Goal: Information Seeking & Learning: Compare options

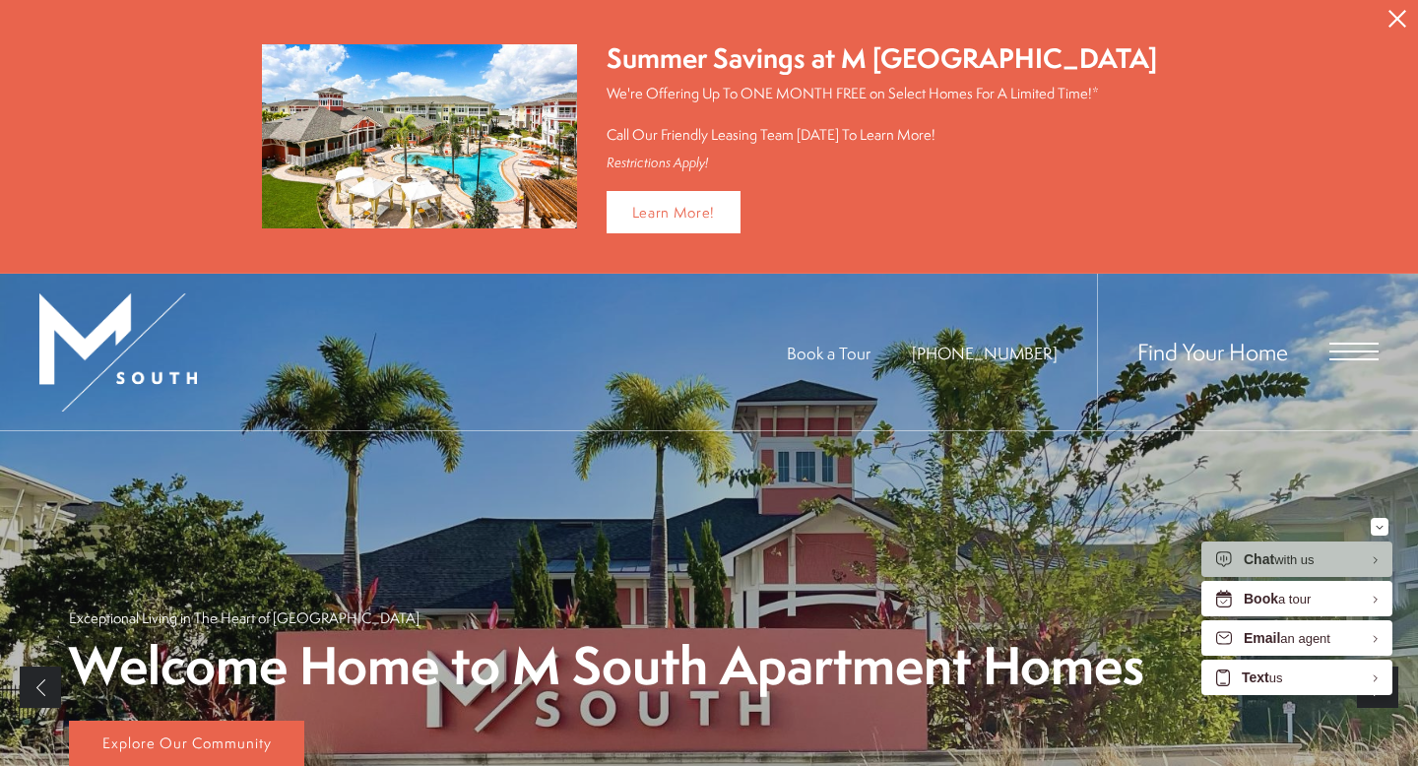
click at [1349, 358] on span "Open Menu" at bounding box center [1354, 359] width 49 height 2
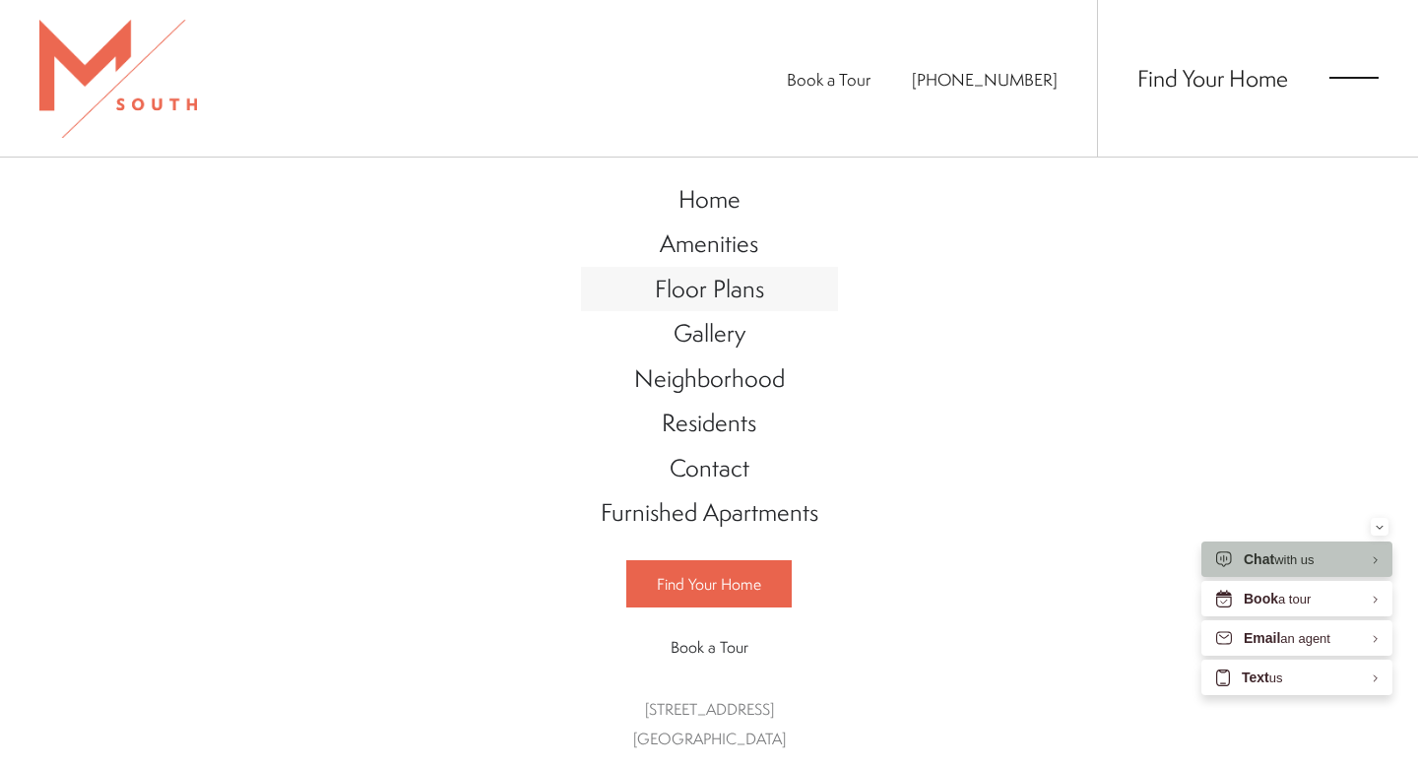
click at [720, 293] on span "Floor Plans" at bounding box center [709, 288] width 109 height 33
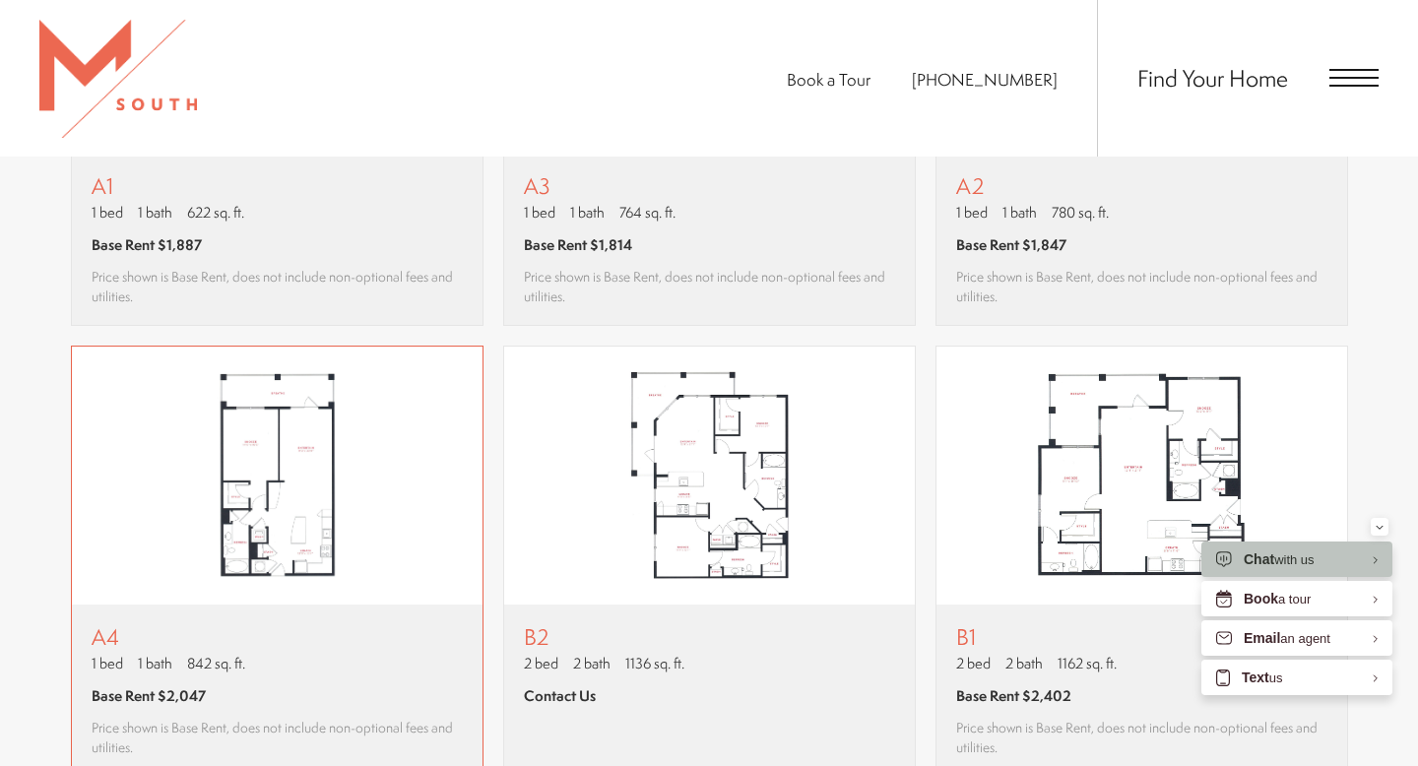
scroll to position [1620, 0]
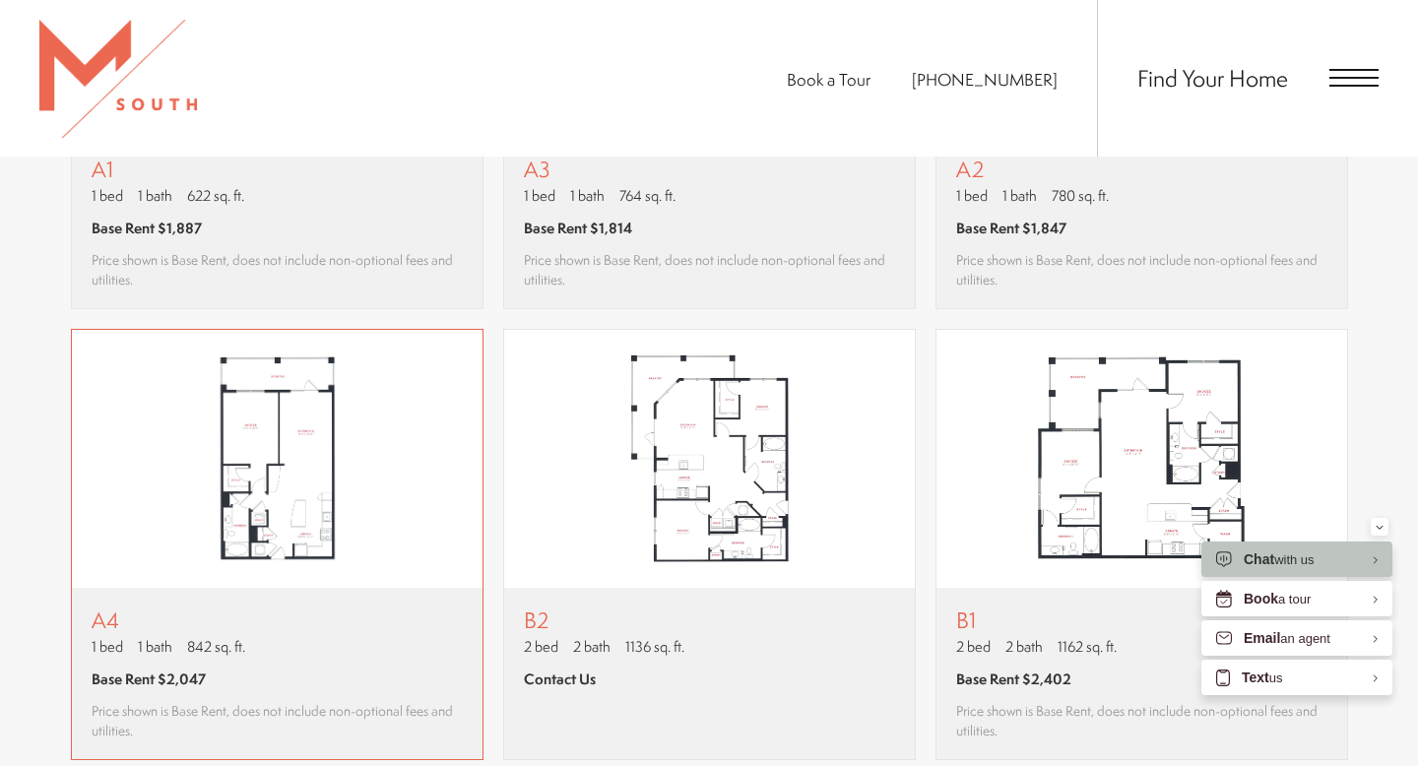
click at [357, 485] on img "View floor plan A4" at bounding box center [277, 459] width 411 height 258
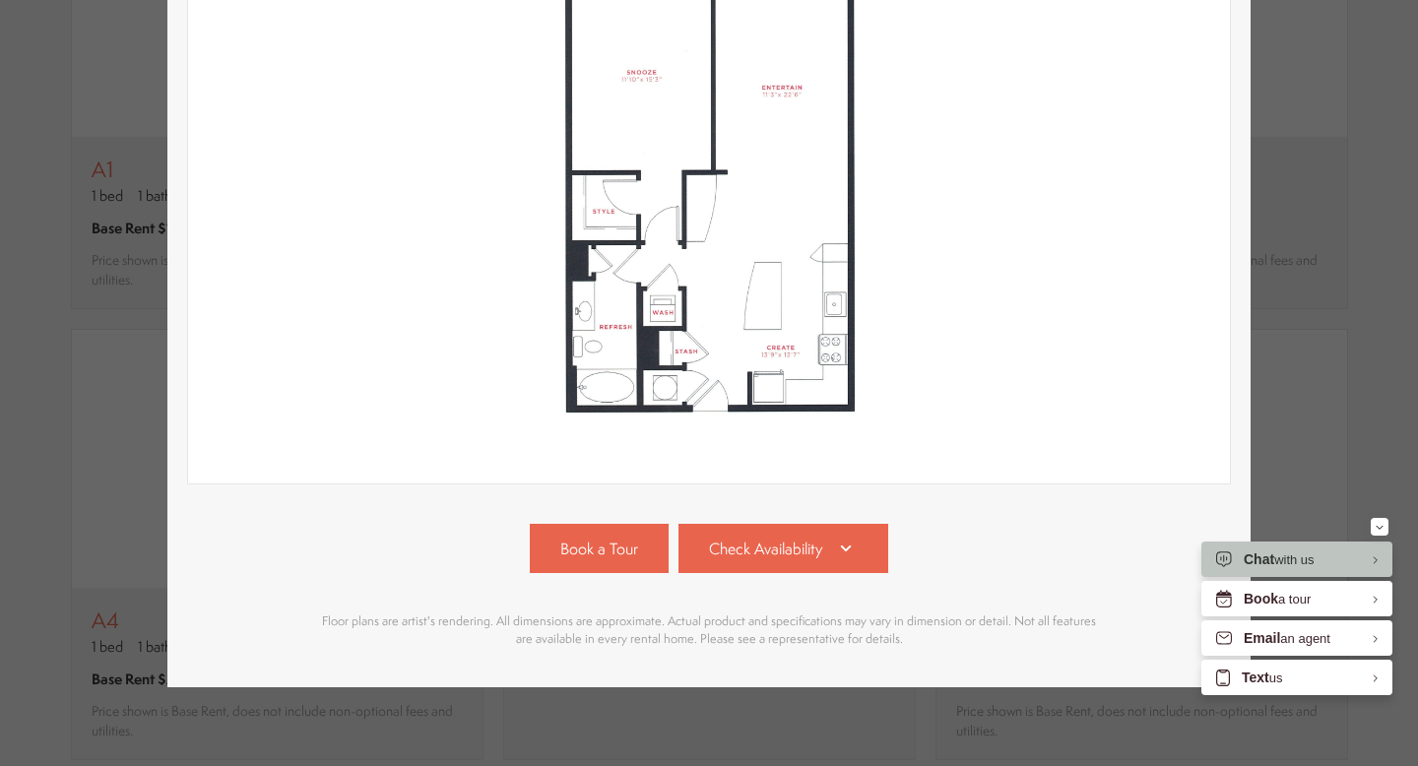
scroll to position [390, 0]
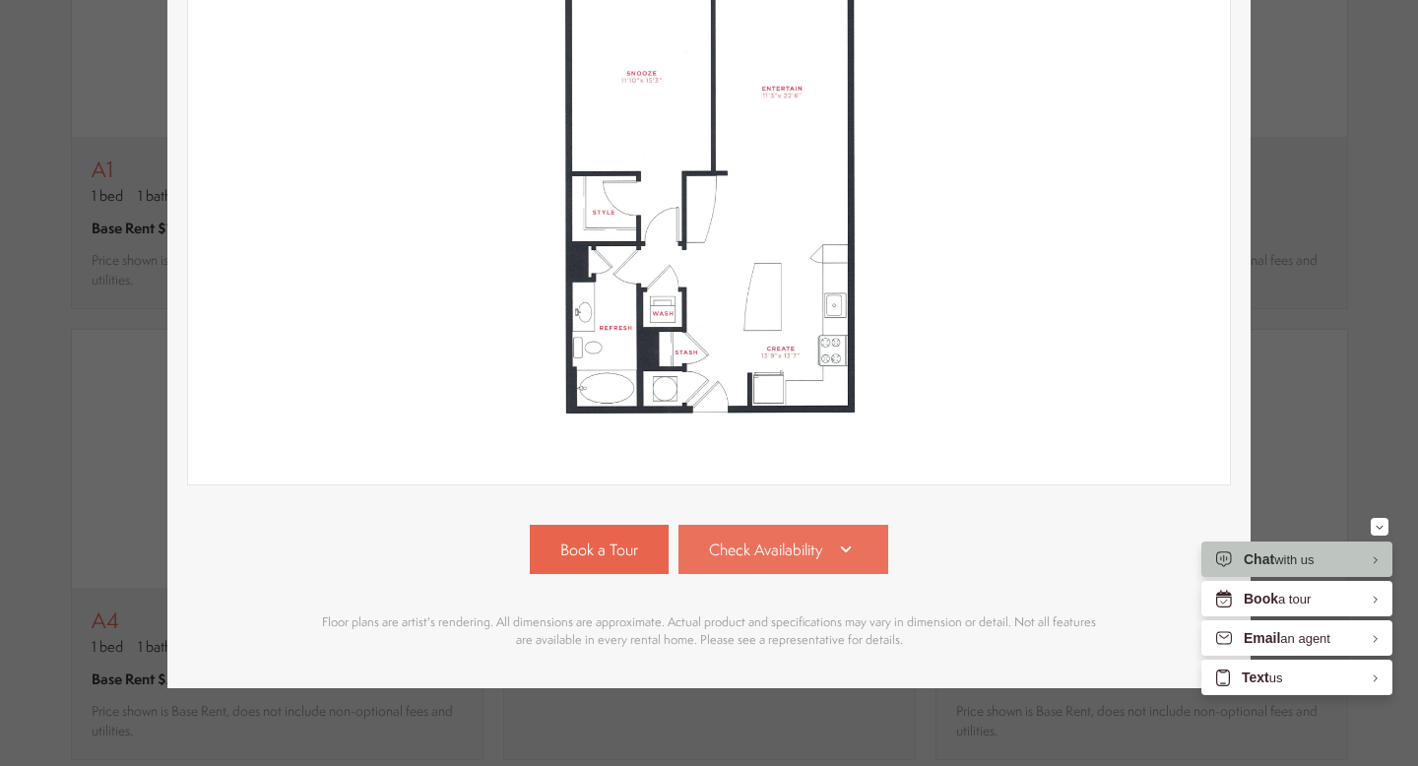
click at [797, 560] on link "Check Availability" at bounding box center [784, 549] width 211 height 49
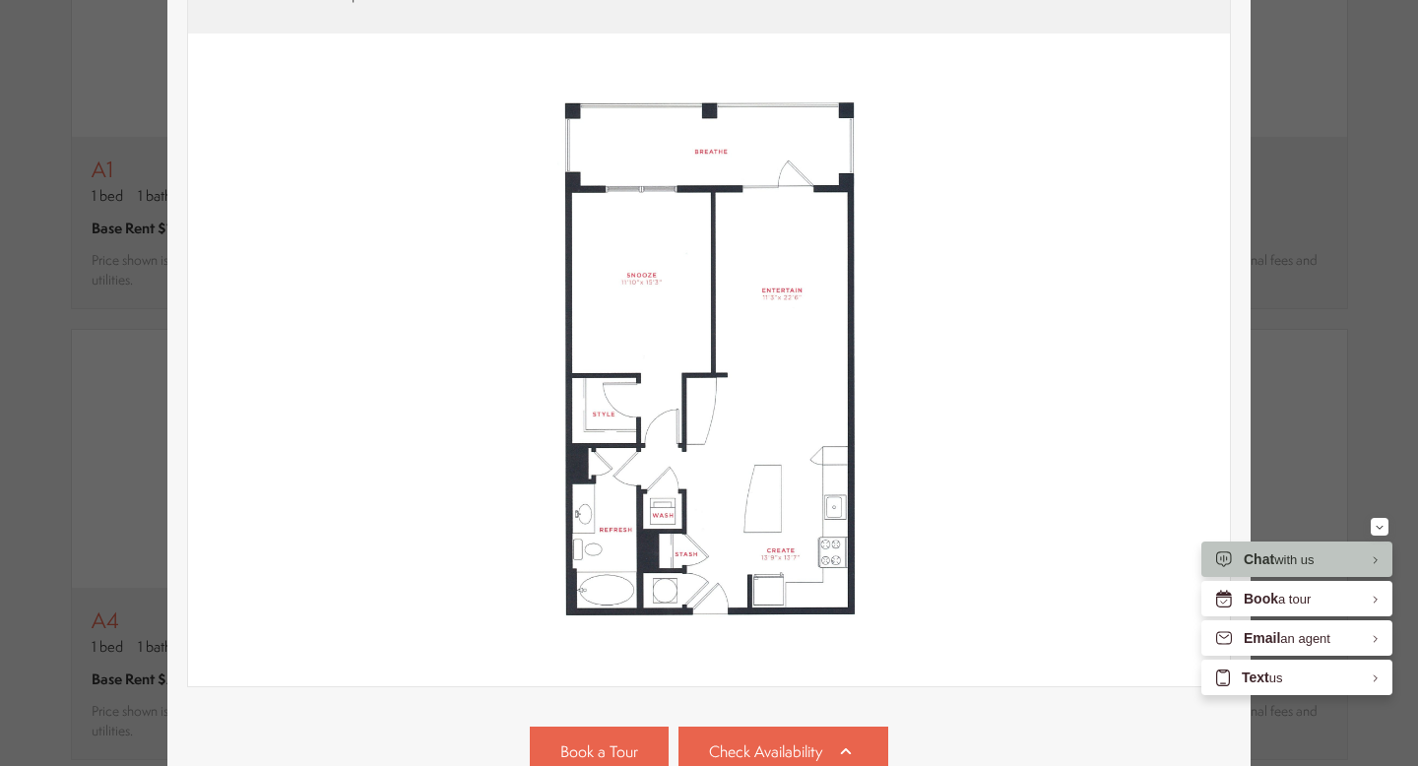
scroll to position [66, 0]
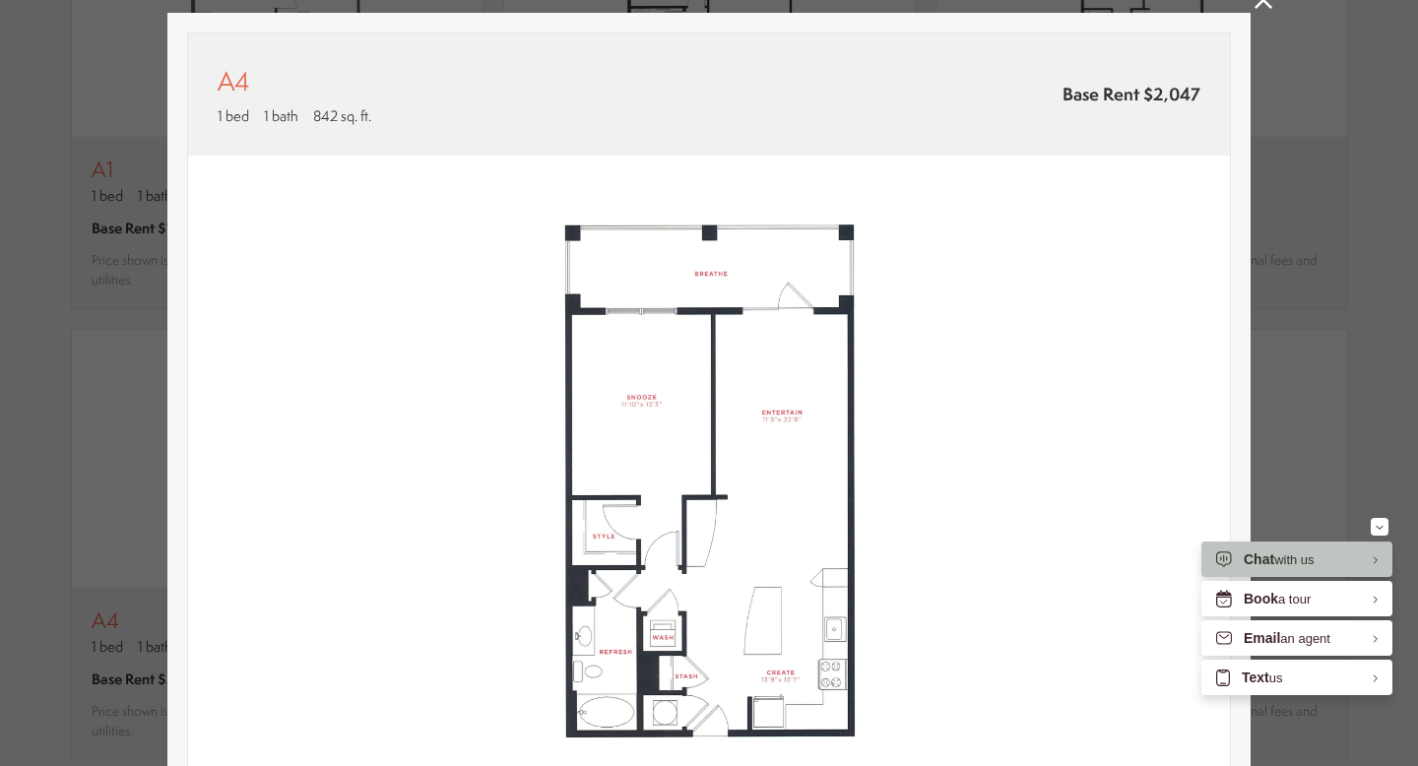
click at [1266, 5] on icon at bounding box center [1264, 0] width 18 height 18
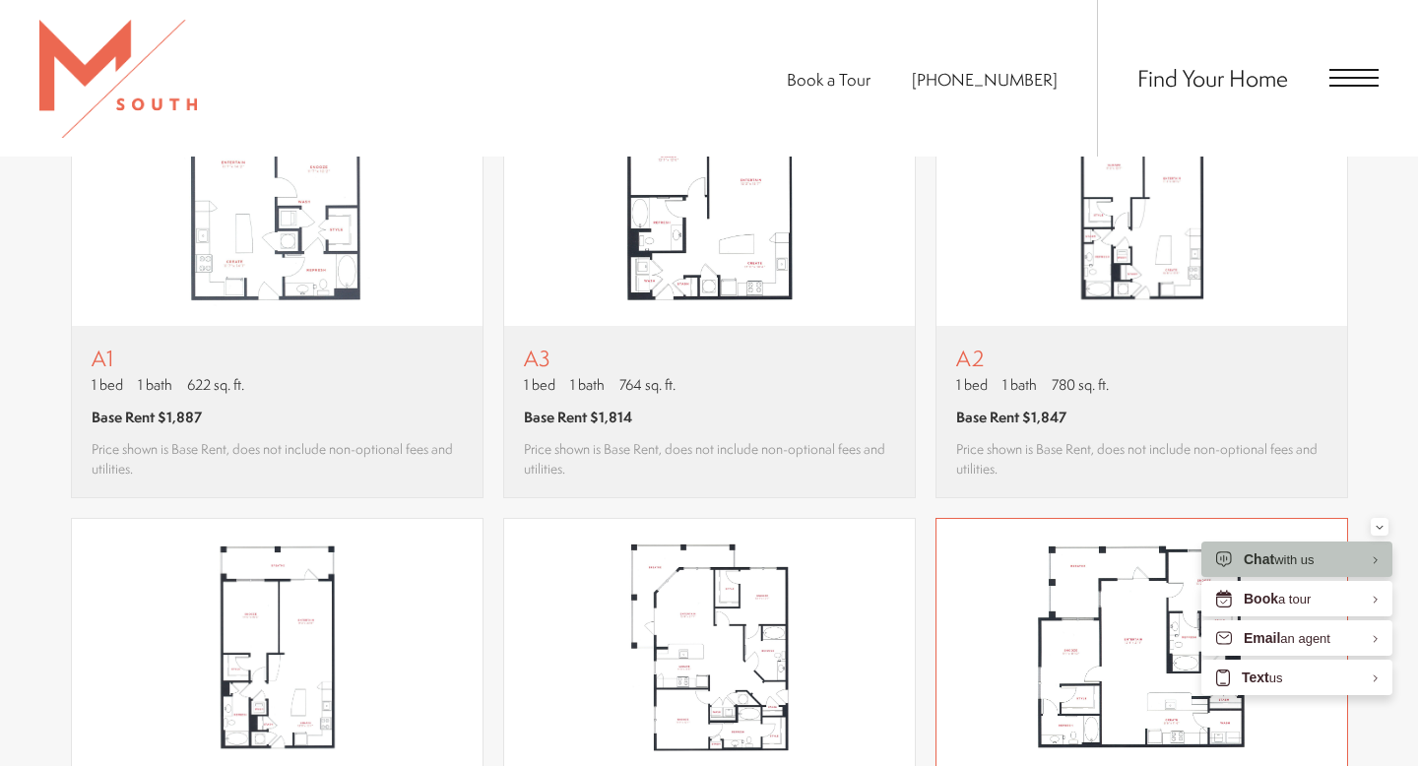
scroll to position [1430, 0]
click at [1166, 337] on div "A2 1 bed 1 bath 780 sq. ft. Base Rent $1,847 Price shown is Base Rent, does not…" at bounding box center [1142, 412] width 411 height 171
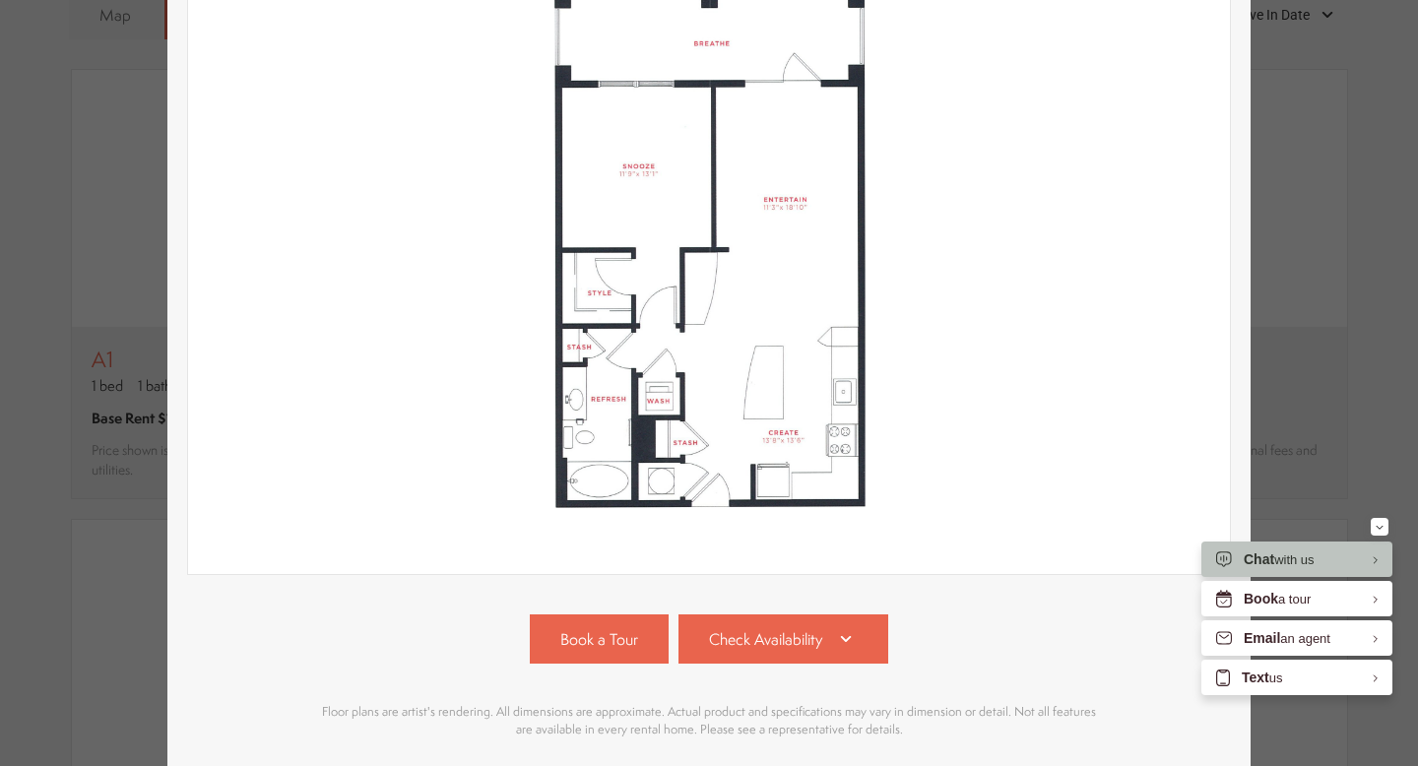
scroll to position [391, 0]
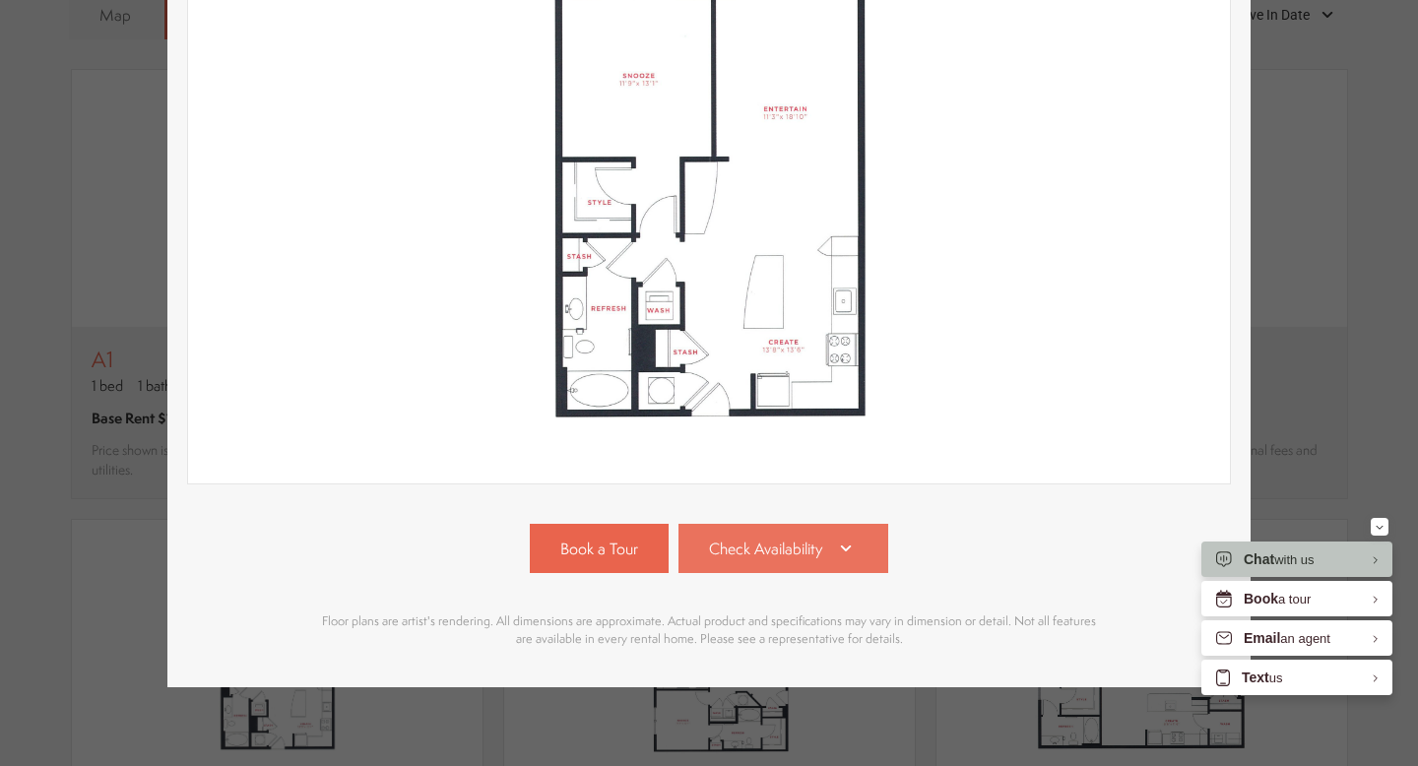
click at [806, 552] on span "Check Availability" at bounding box center [765, 549] width 113 height 23
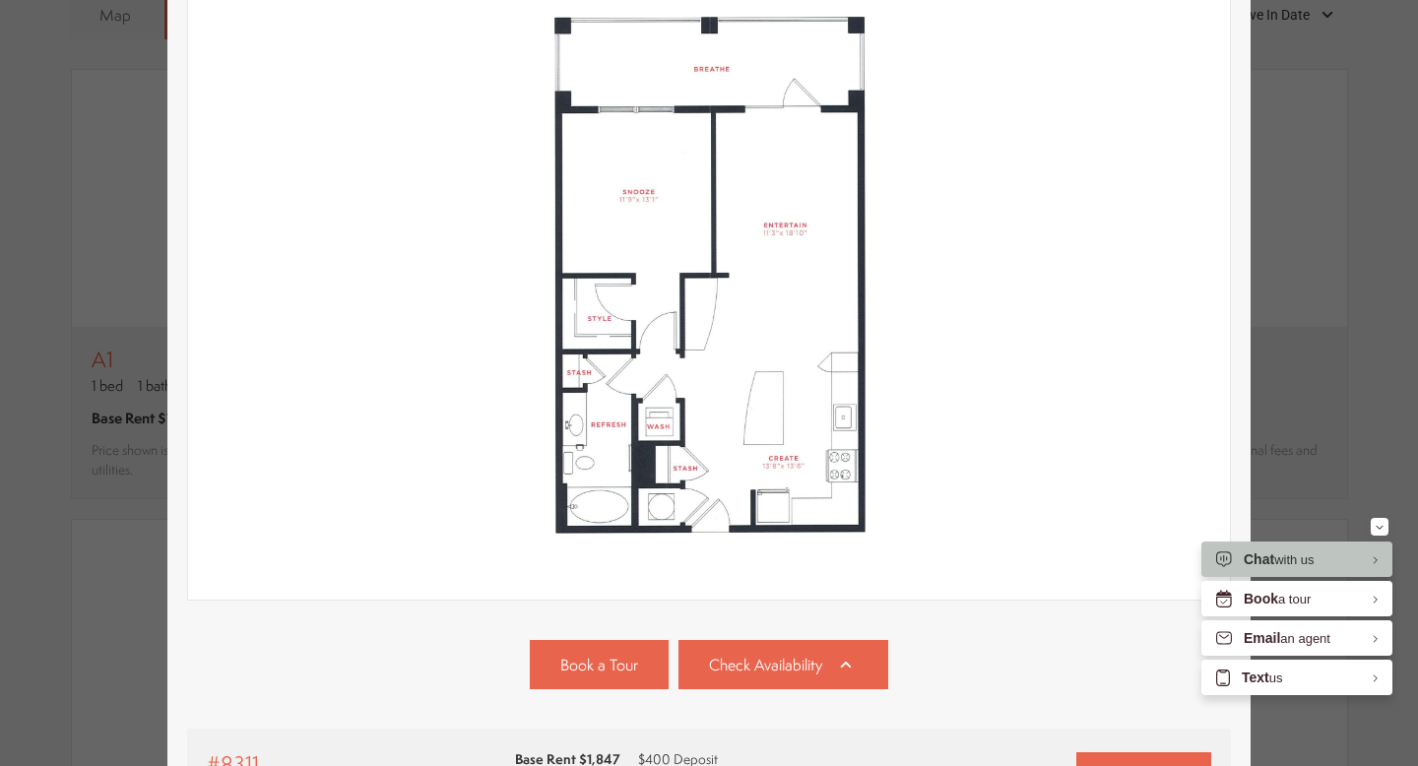
scroll to position [212, 0]
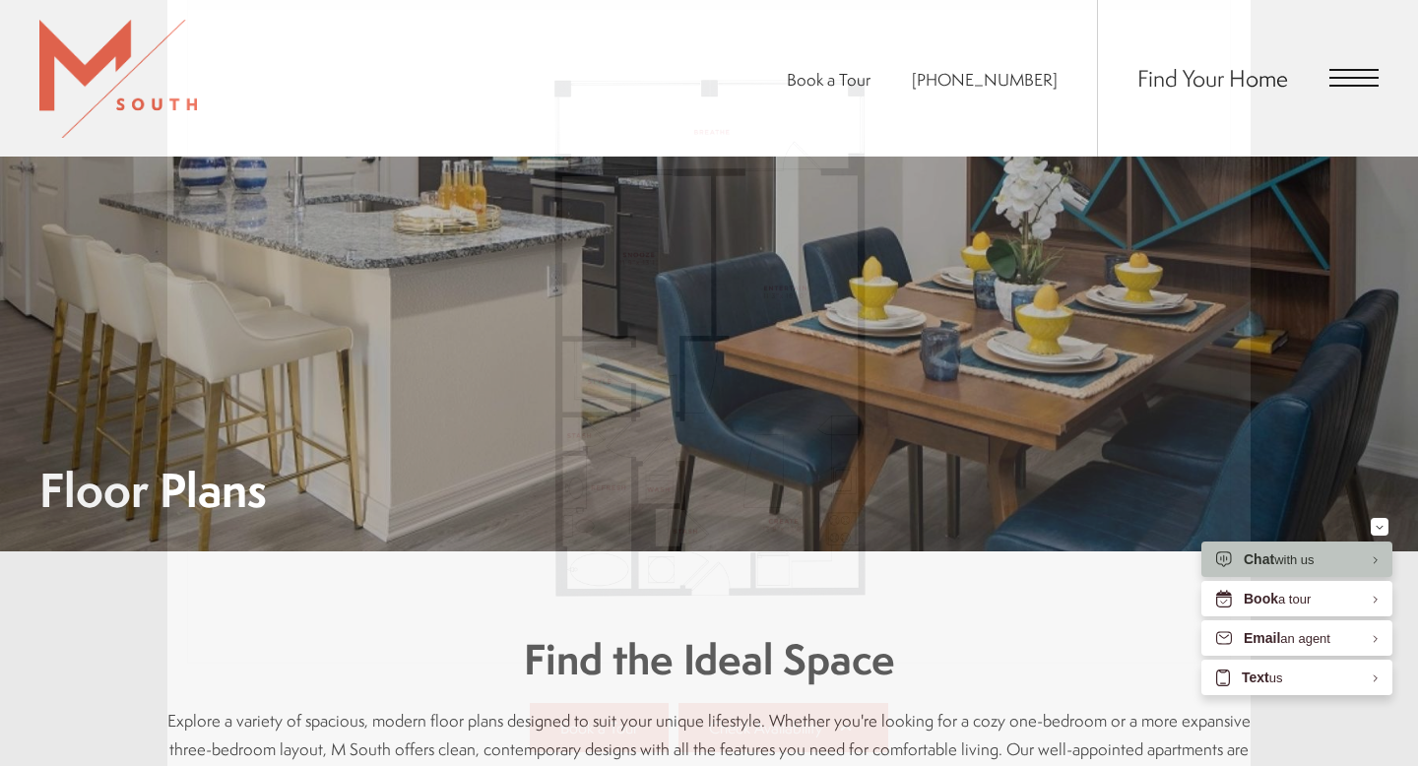
click at [1327, 211] on div "A2 1 bed 1 bath 780 sq. ft. Base Rent $1,847 2D 3D" at bounding box center [709, 383] width 1418 height 766
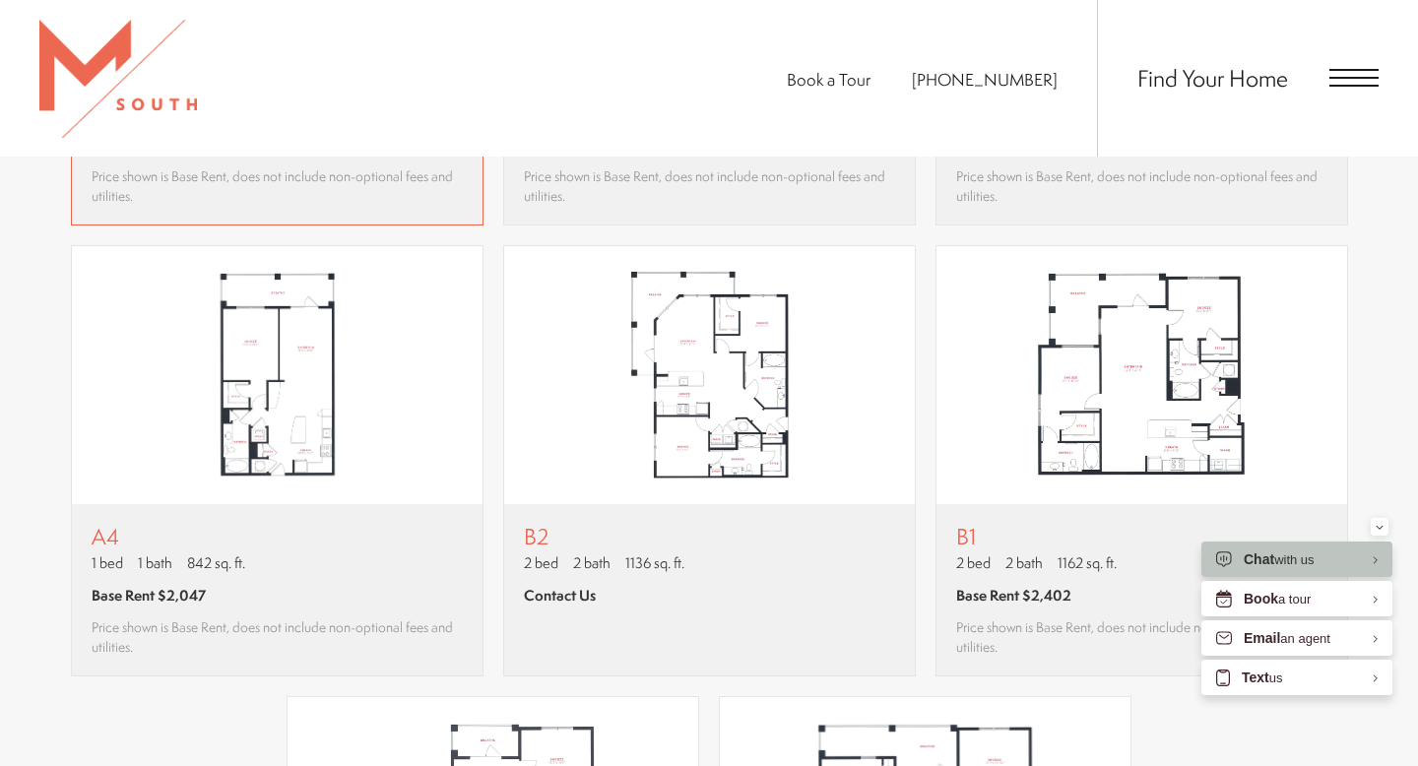
scroll to position [1705, 0]
click at [409, 381] on img "View floor plan A4" at bounding box center [277, 374] width 411 height 258
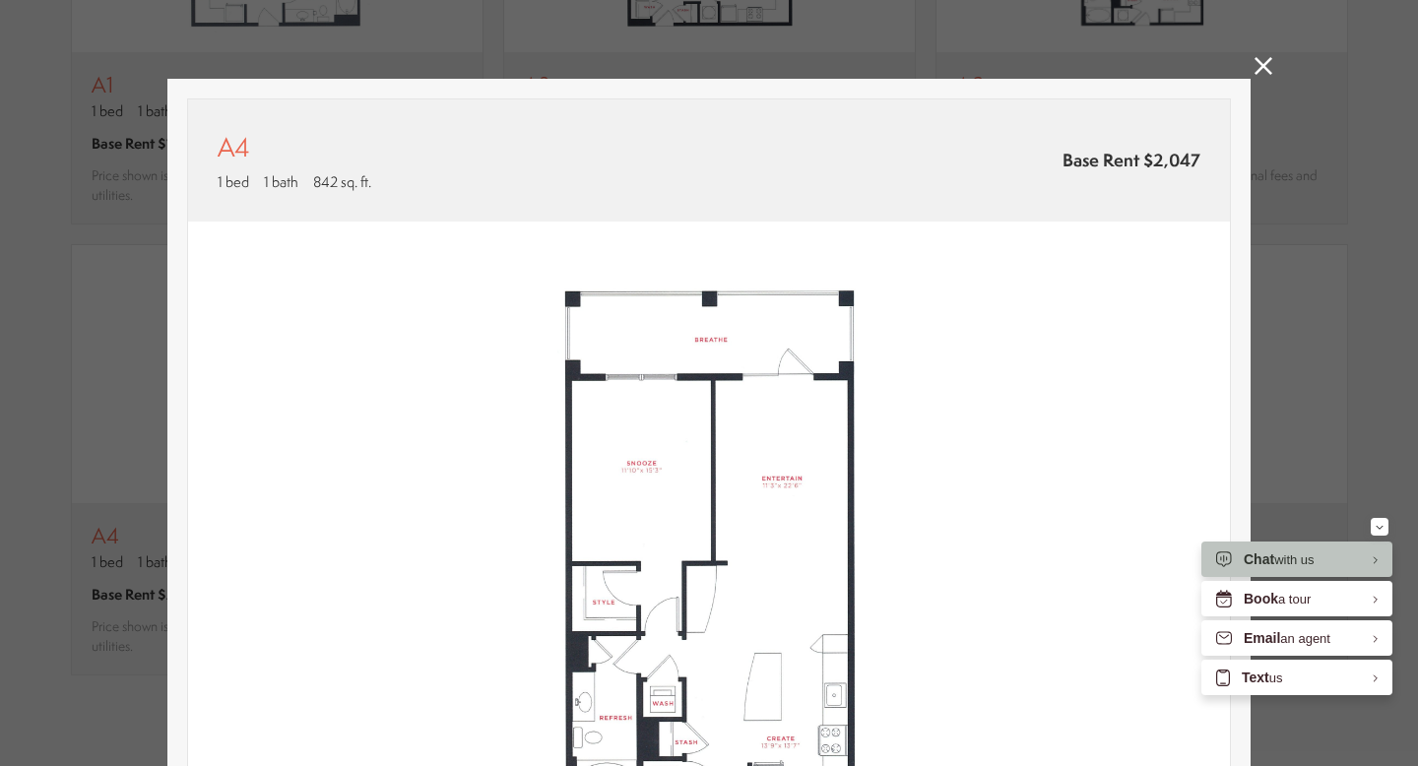
scroll to position [391, 0]
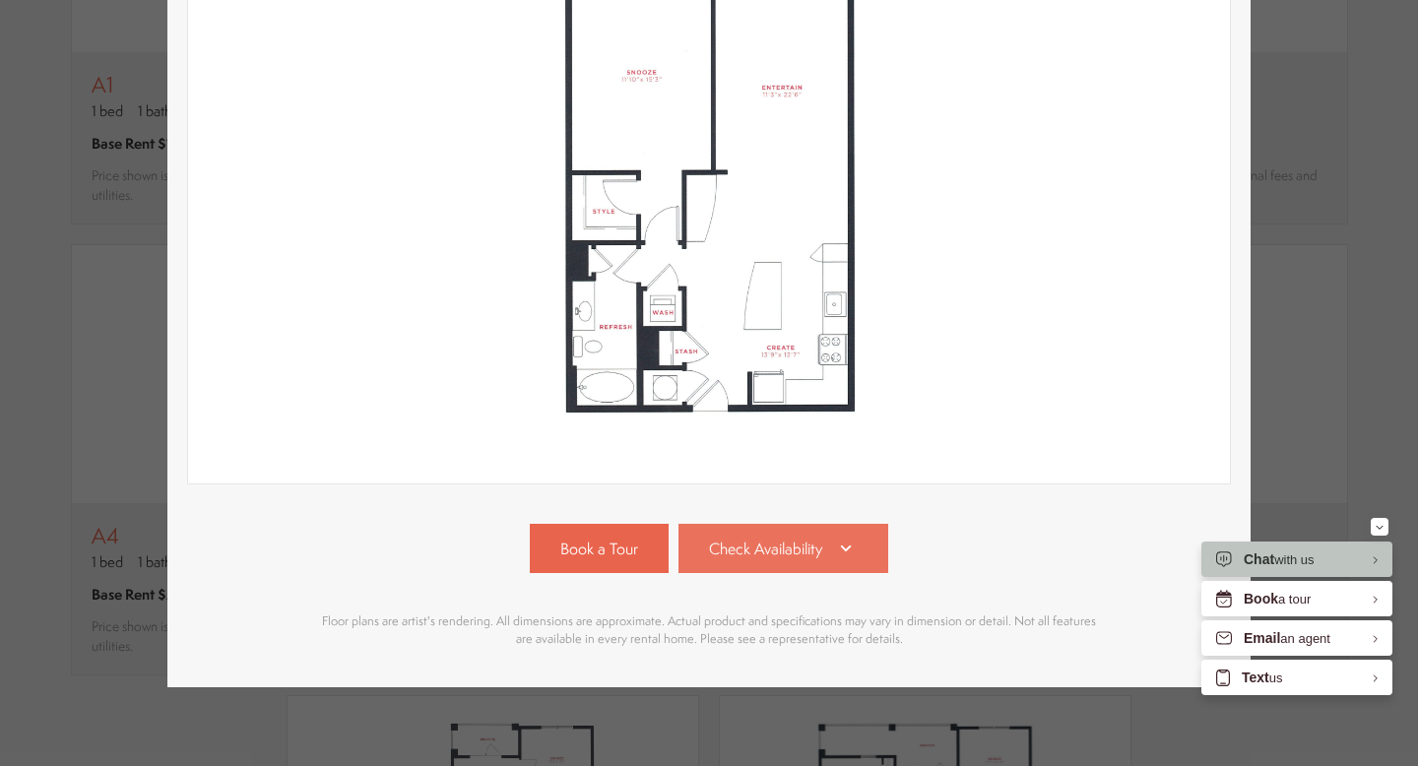
click at [746, 539] on span "Check Availability" at bounding box center [765, 549] width 113 height 23
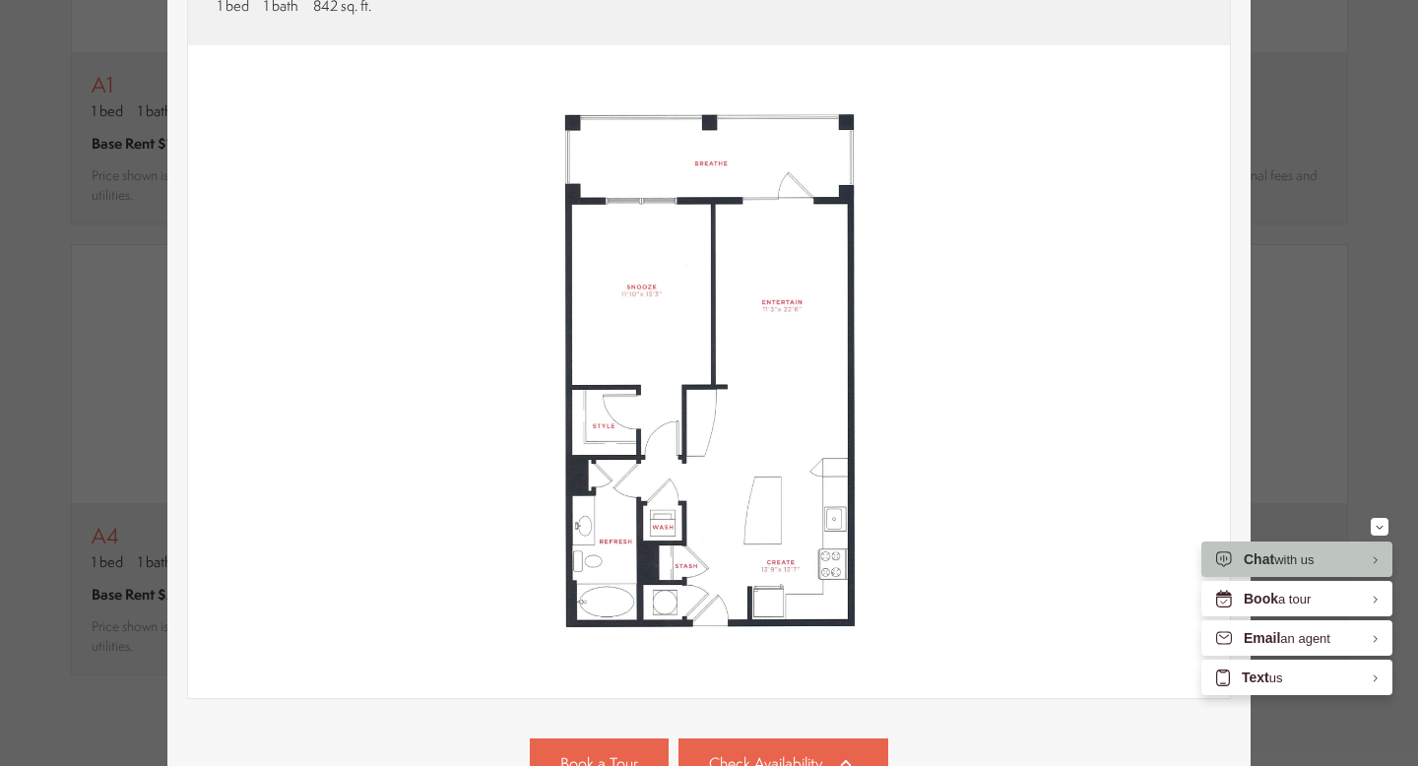
scroll to position [0, 0]
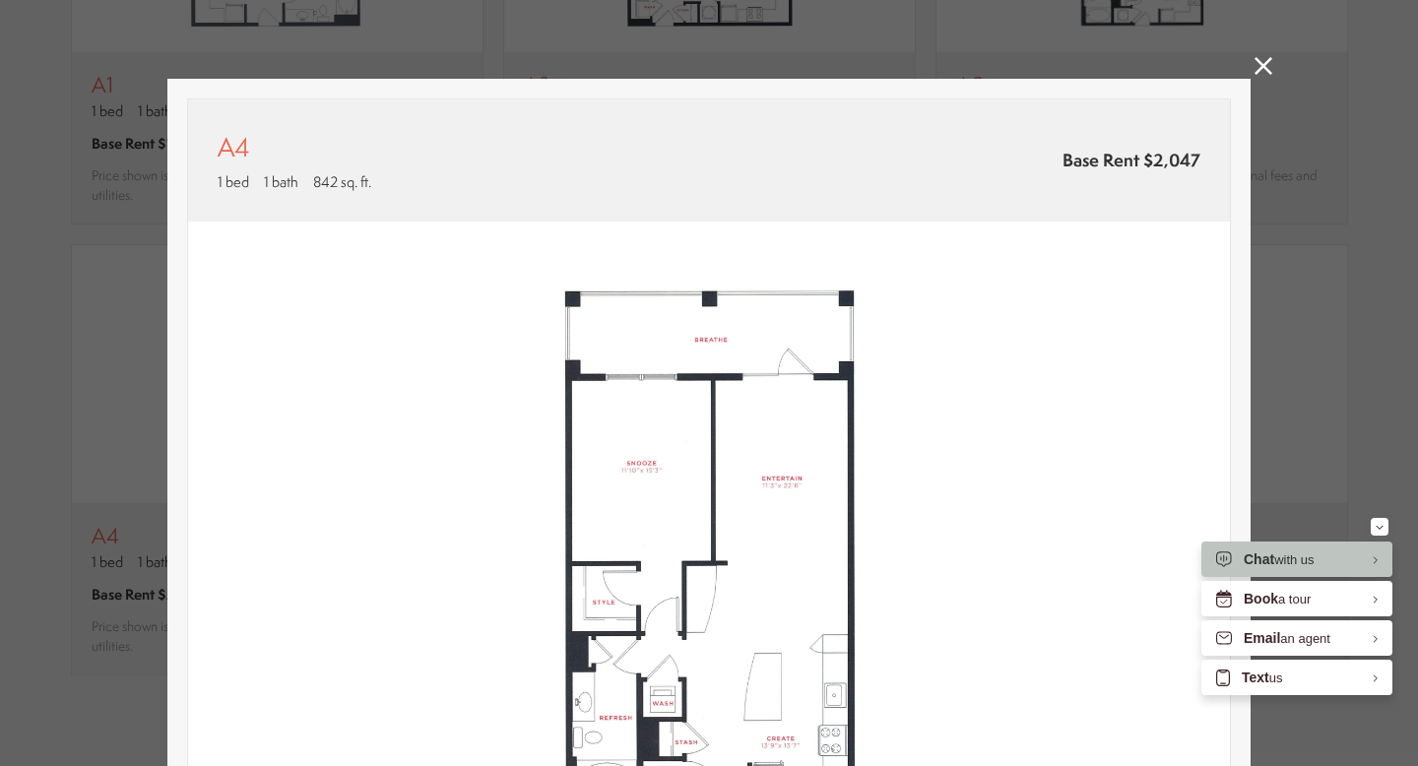
click at [1261, 69] on icon at bounding box center [1264, 66] width 18 height 18
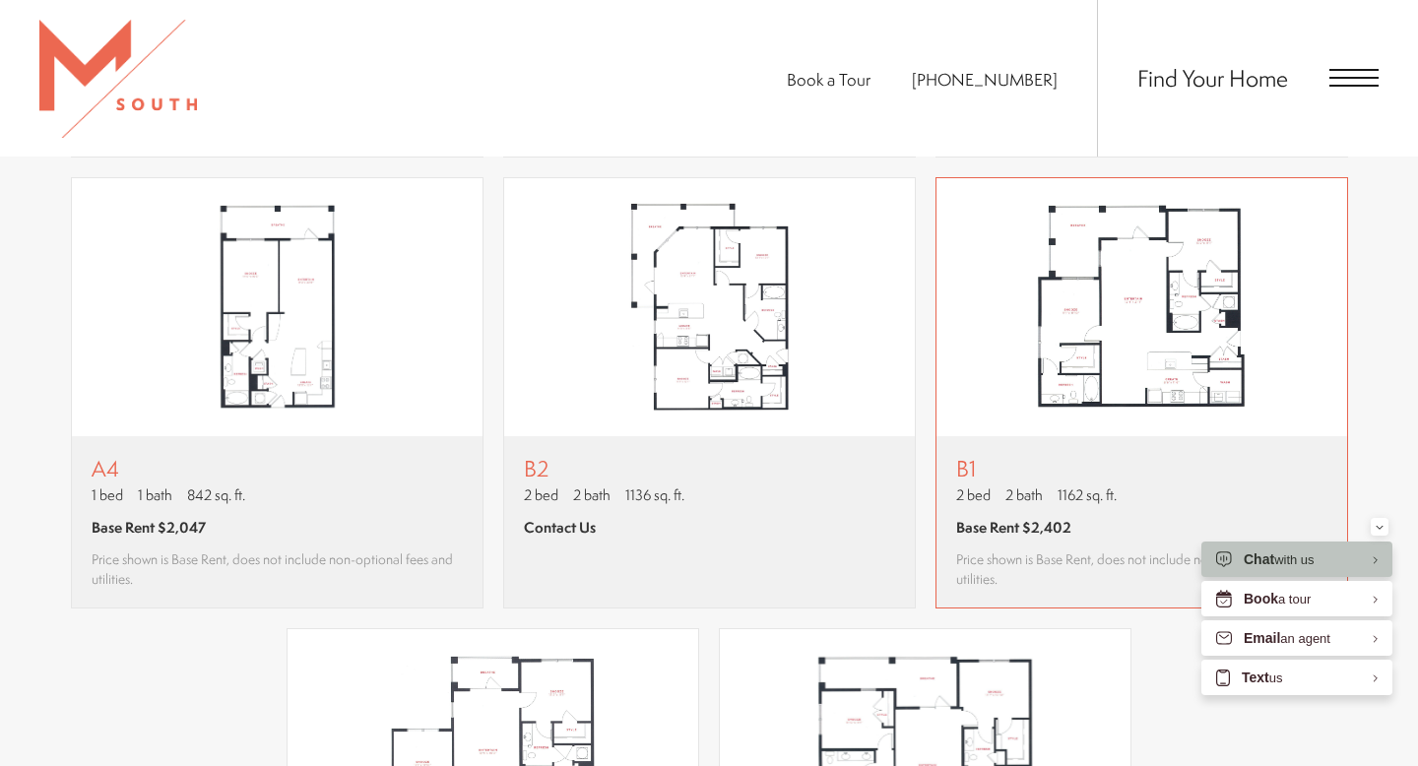
scroll to position [1717, 0]
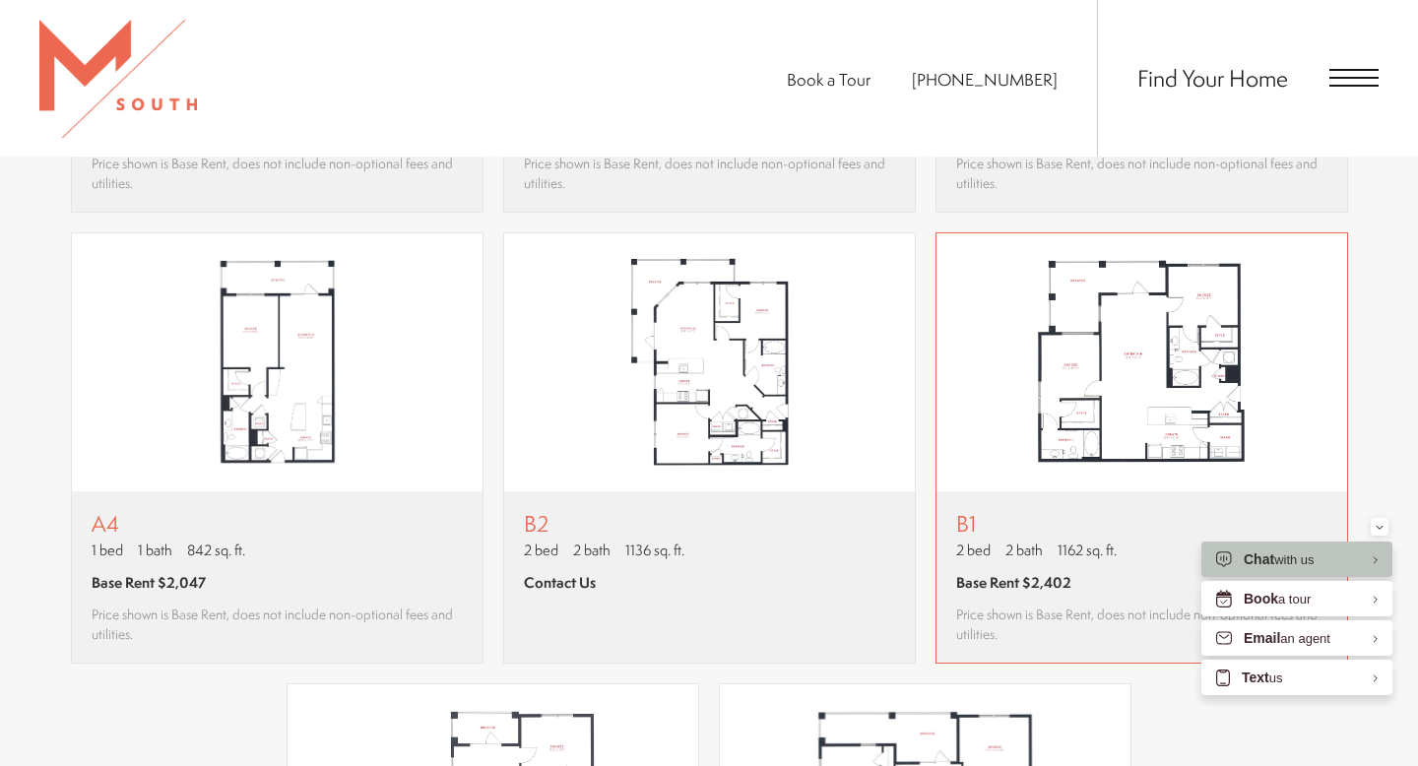
click at [1163, 370] on img "View floor plan B1" at bounding box center [1142, 362] width 411 height 258
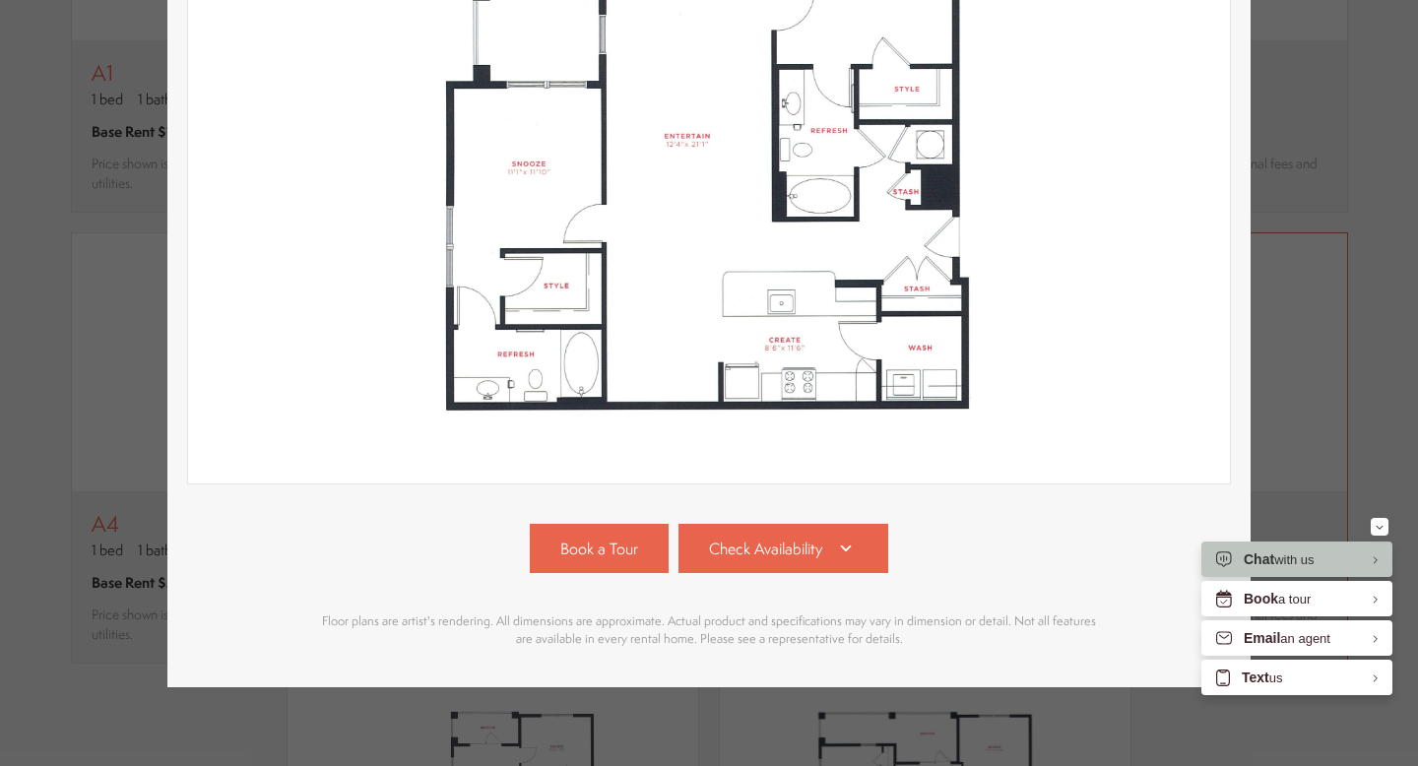
scroll to position [390, 0]
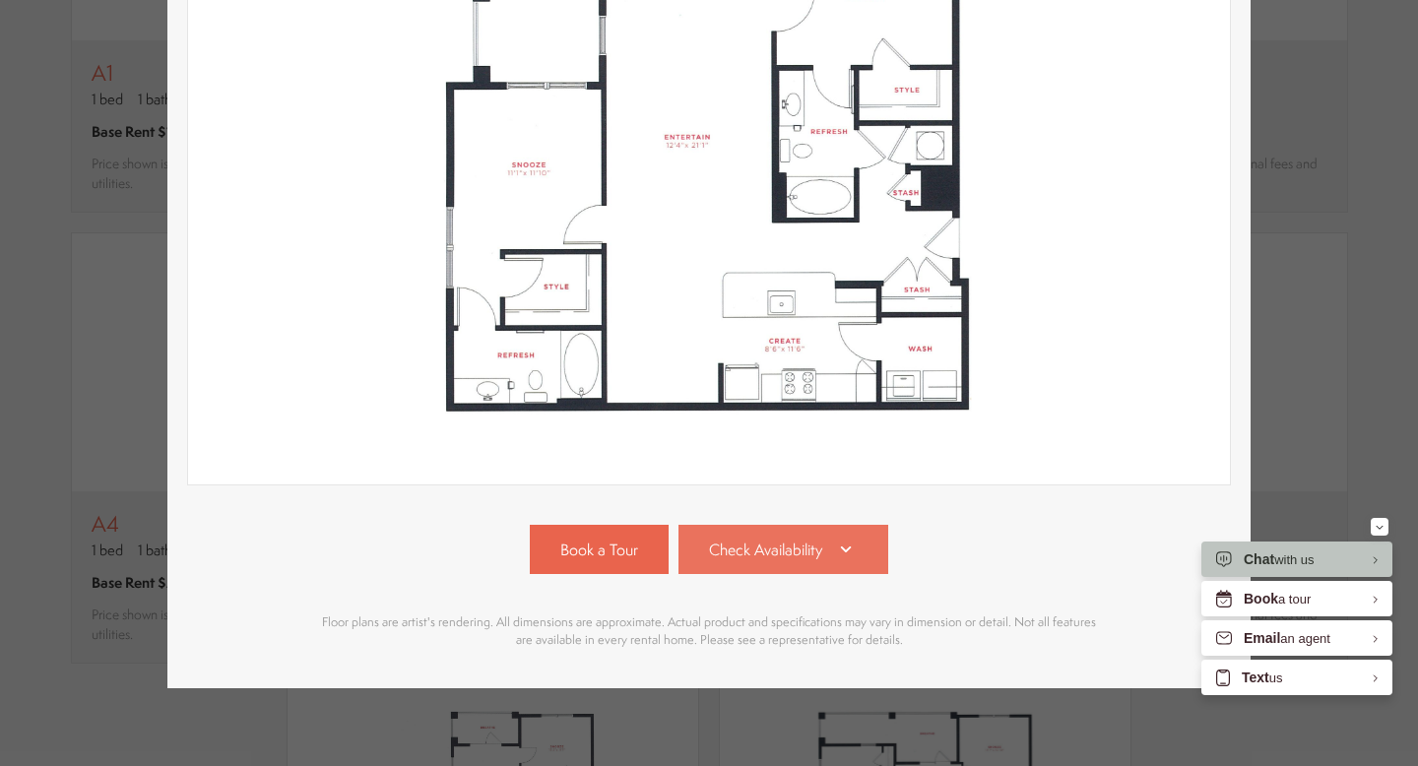
click at [815, 571] on link "Check Availability" at bounding box center [784, 549] width 211 height 49
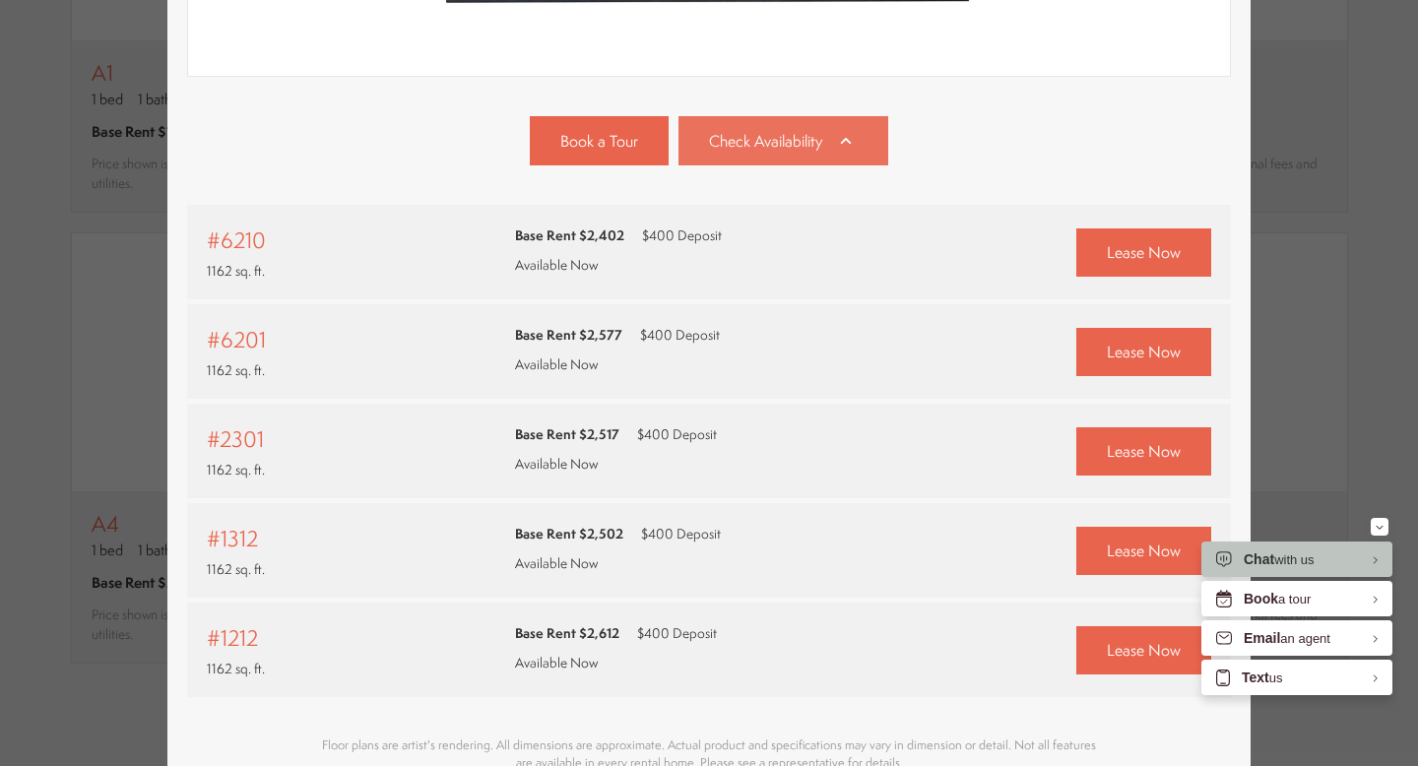
scroll to position [923, 0]
